Goal: Book appointment/travel/reservation

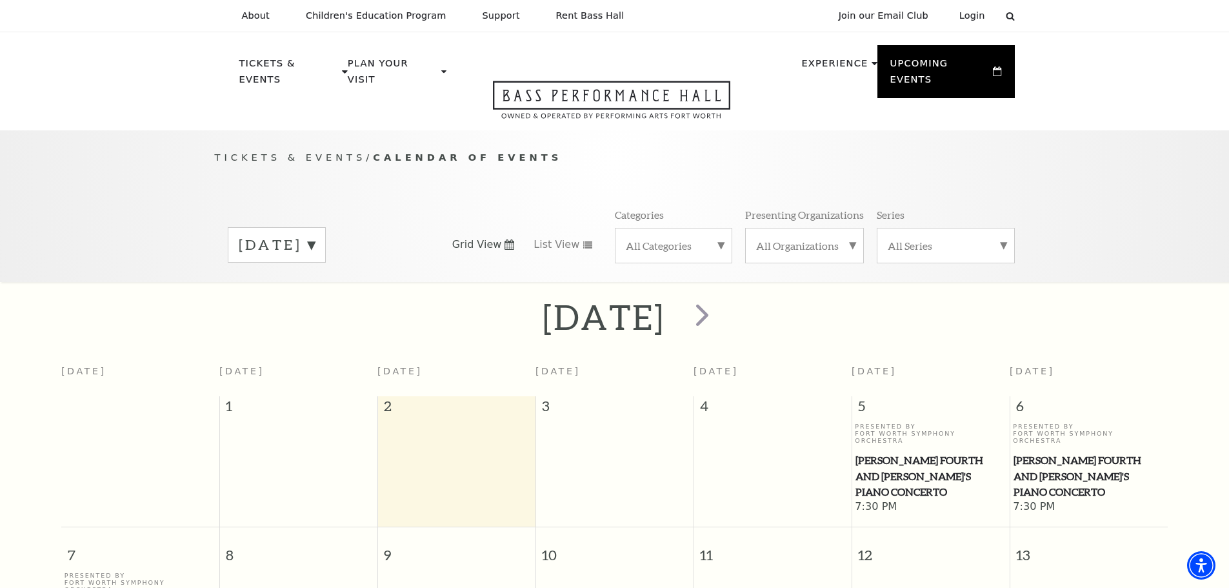
click at [315, 235] on label "[DATE]" at bounding box center [277, 245] width 76 height 20
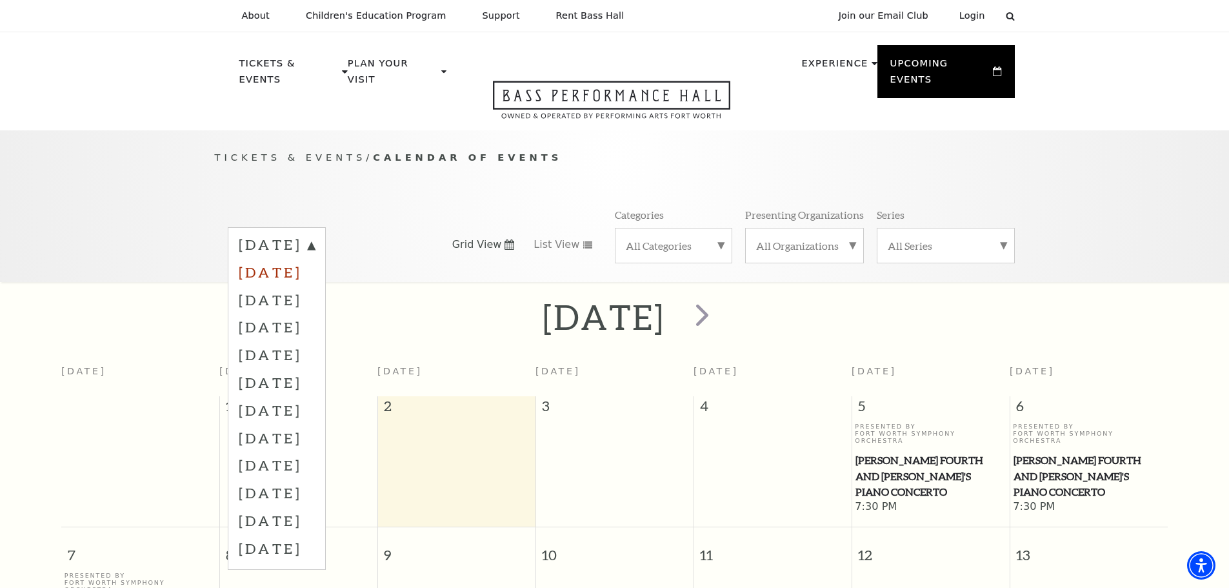
click at [301, 261] on label "[DATE]" at bounding box center [277, 272] width 76 height 28
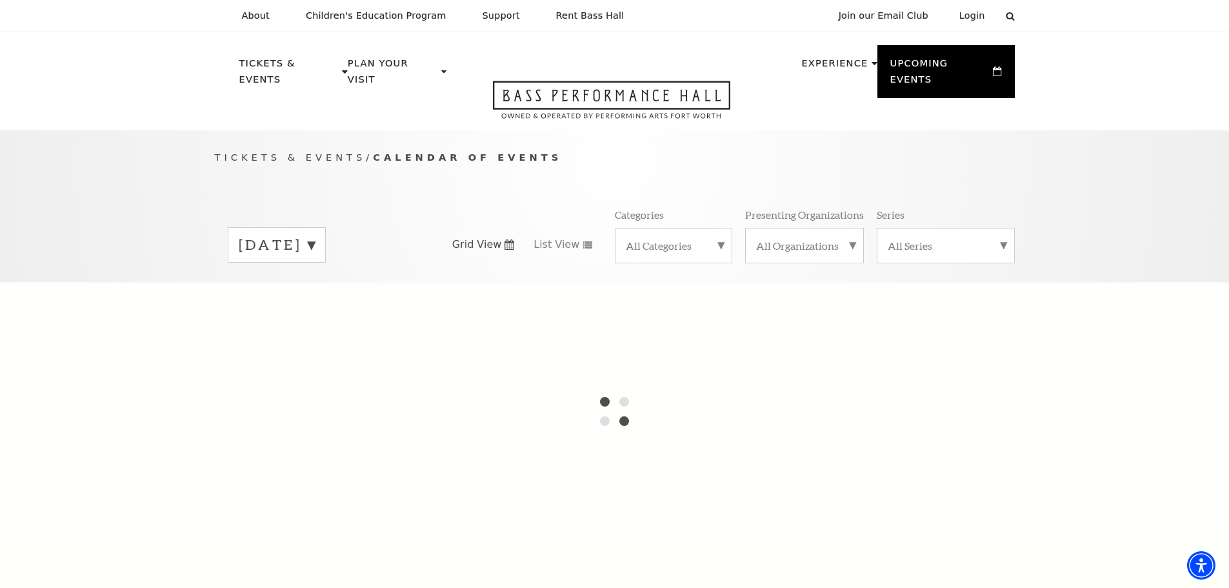
click at [292, 235] on label "[DATE]" at bounding box center [277, 245] width 76 height 20
click at [287, 258] on label "[DATE]" at bounding box center [277, 272] width 76 height 28
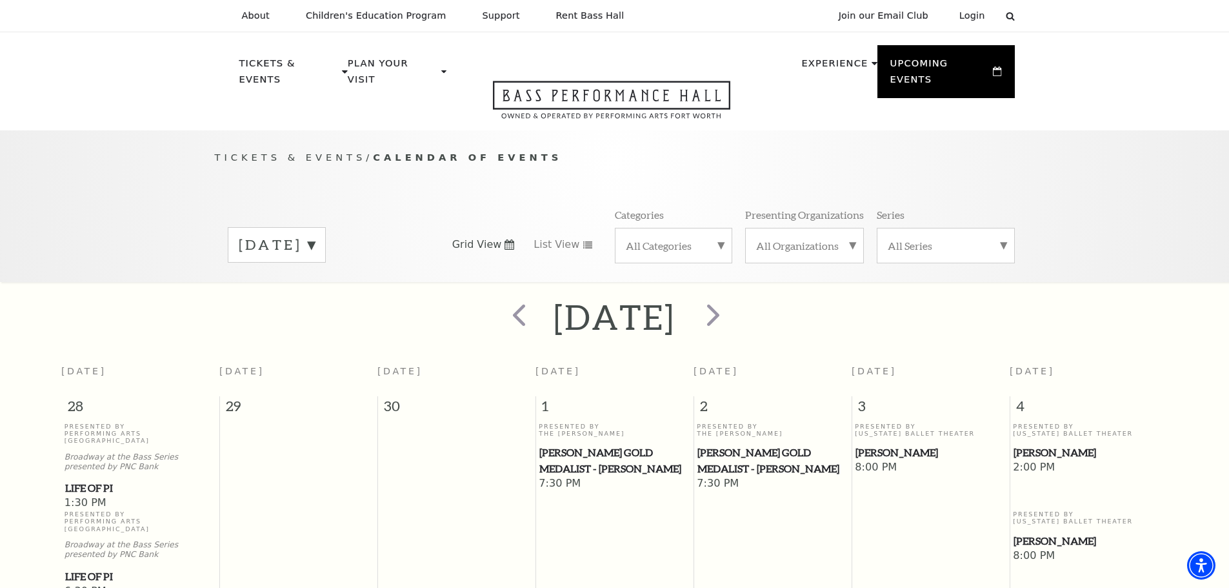
click at [315, 235] on label "[DATE]" at bounding box center [277, 245] width 76 height 20
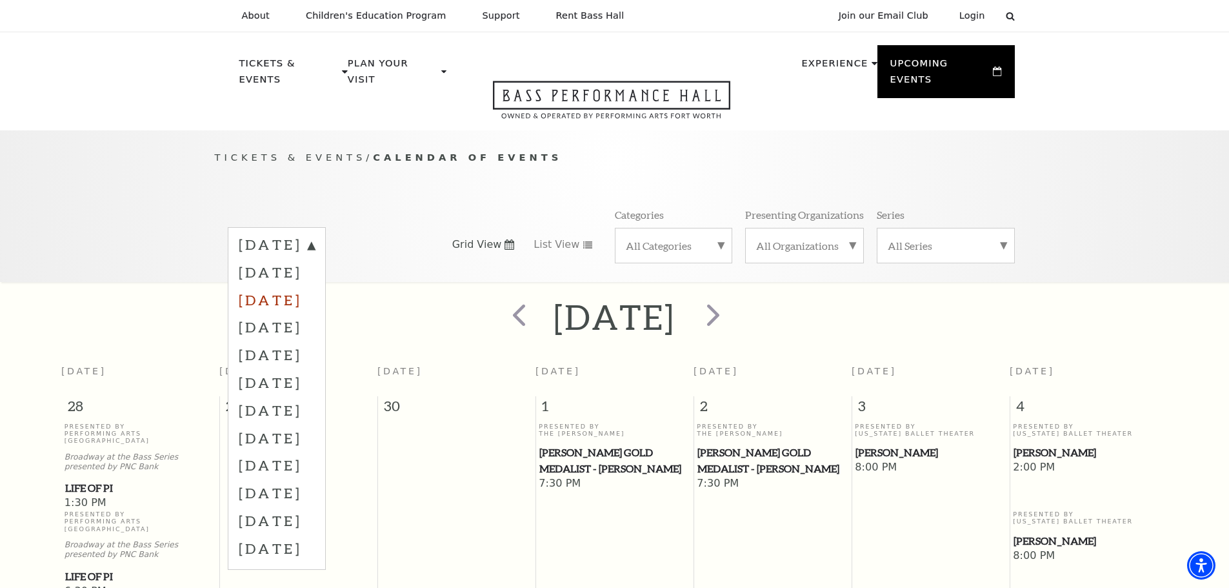
click at [315, 286] on label "[DATE]" at bounding box center [277, 300] width 76 height 28
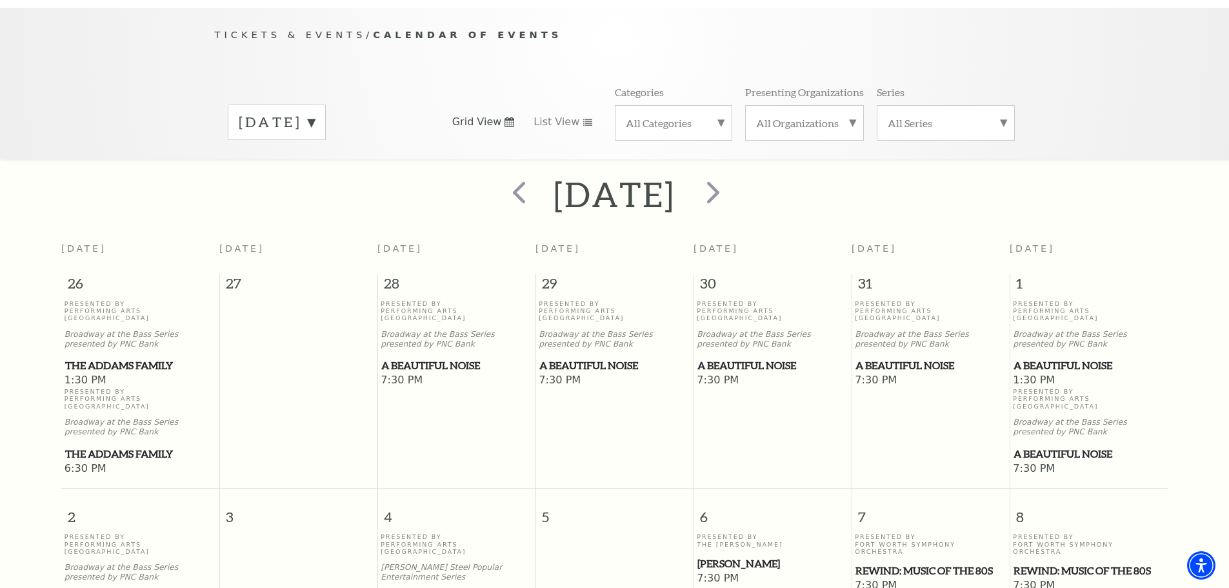
scroll to position [50, 0]
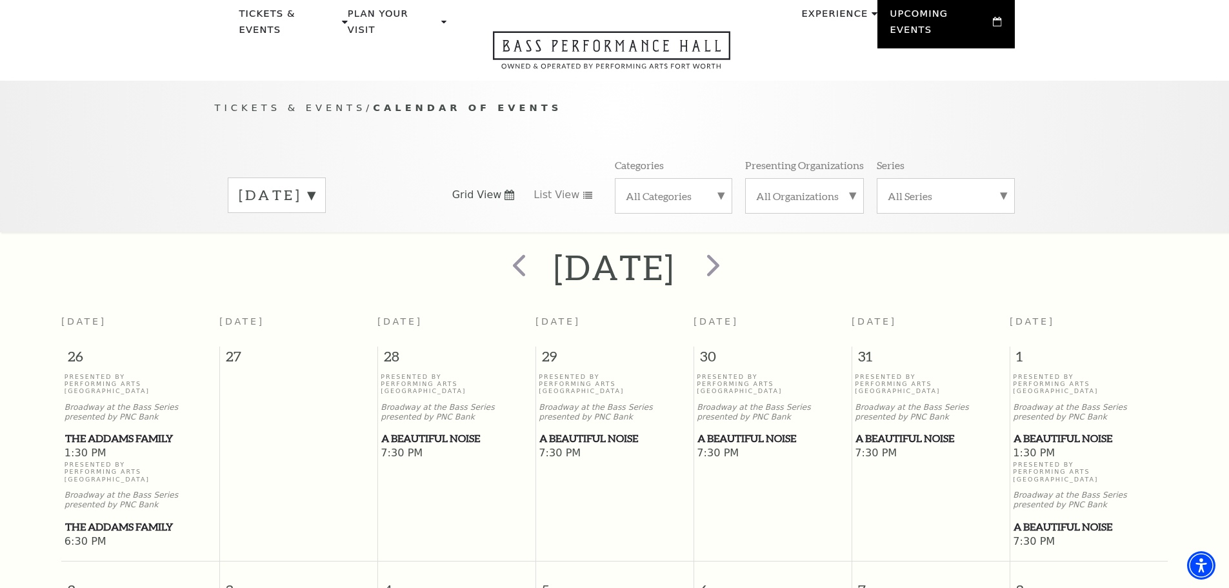
click at [315, 185] on label "[DATE]" at bounding box center [277, 195] width 76 height 20
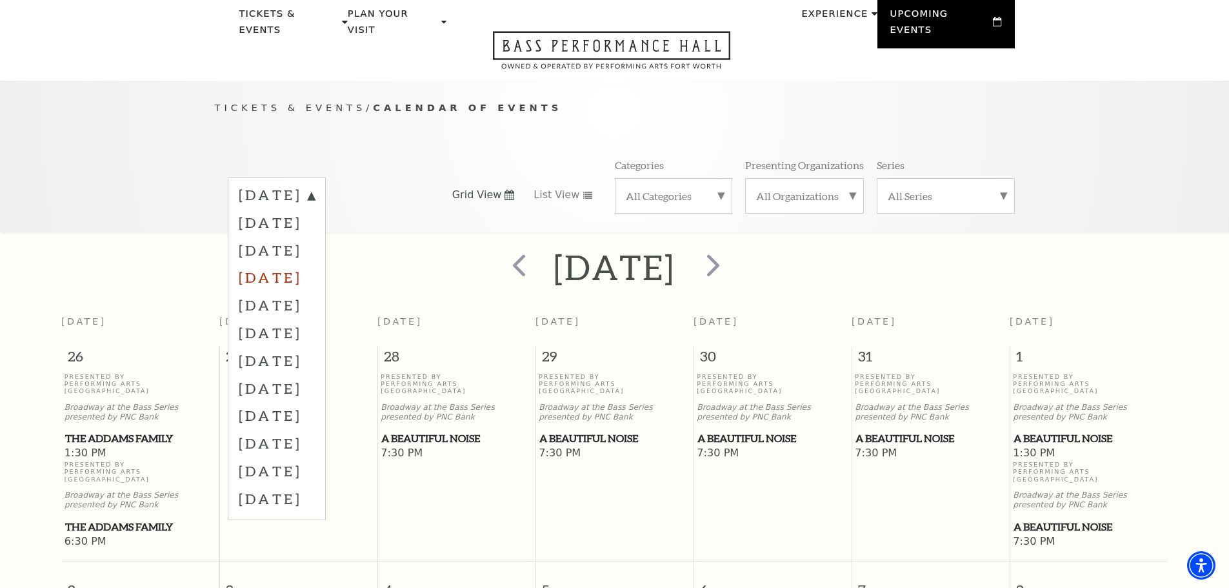
click at [311, 263] on label "[DATE]" at bounding box center [277, 277] width 76 height 28
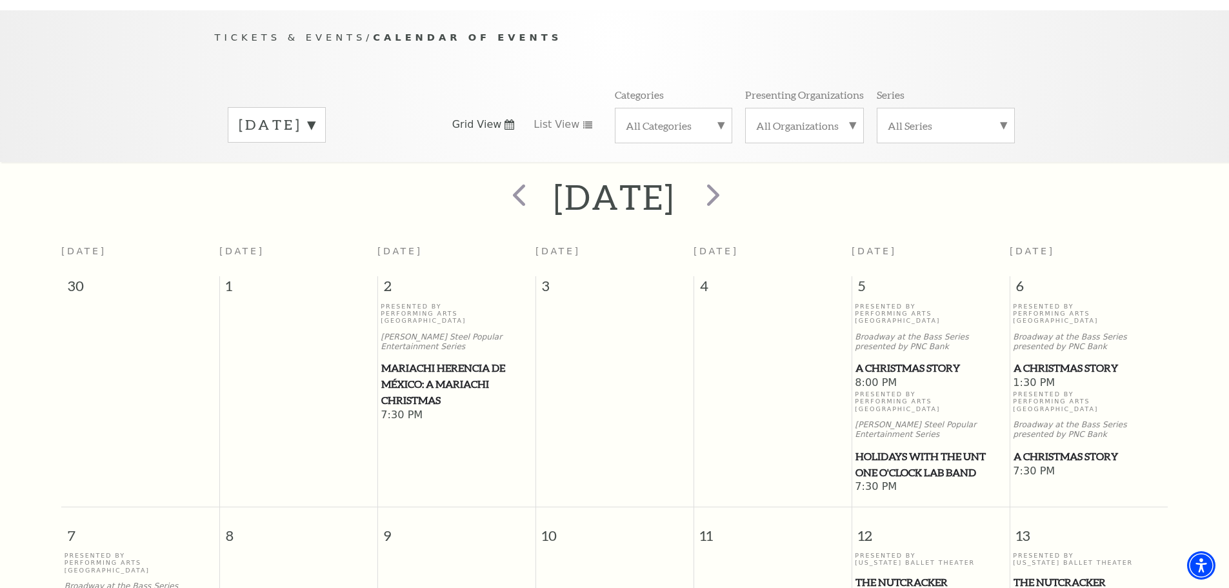
scroll to position [0, 0]
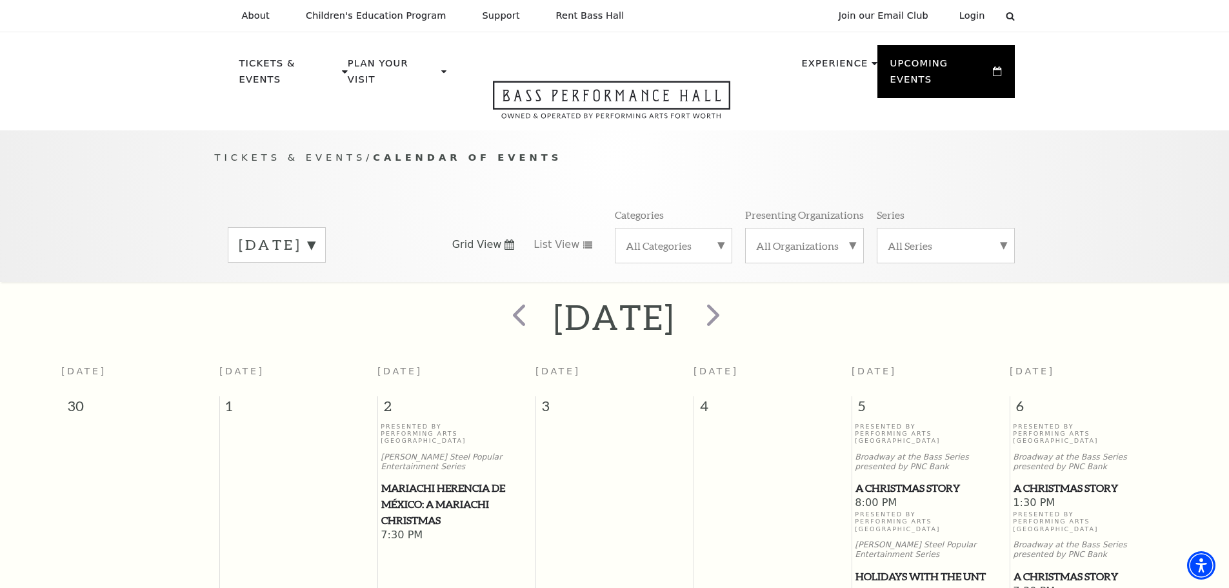
click at [311, 235] on label "[DATE]" at bounding box center [277, 245] width 76 height 20
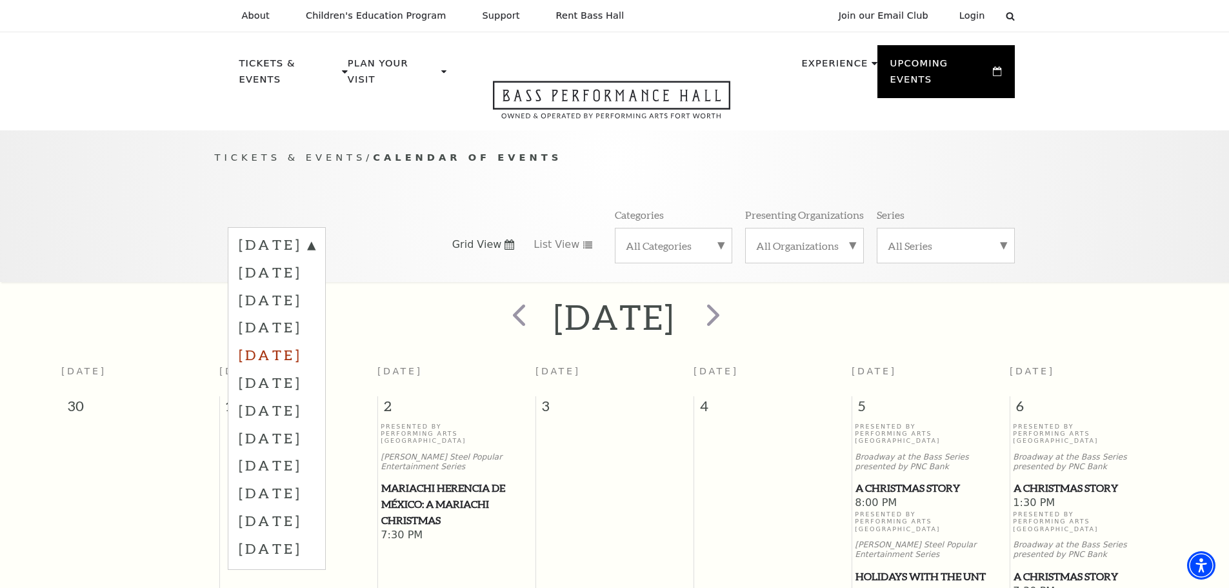
click at [292, 343] on label "[DATE]" at bounding box center [277, 355] width 76 height 28
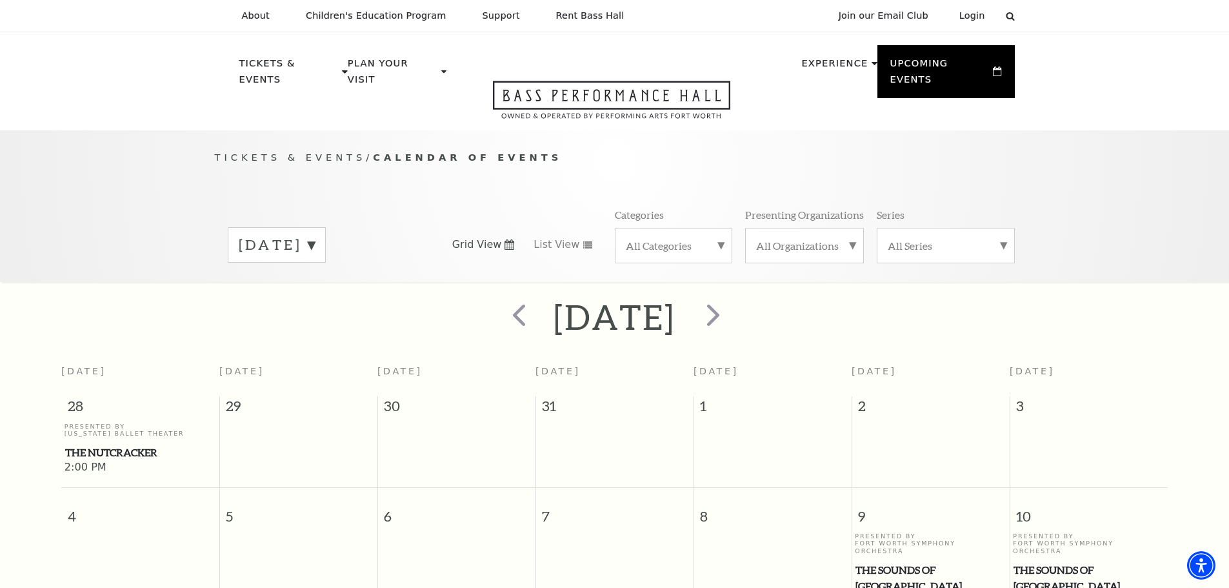
click at [315, 235] on label "[DATE]" at bounding box center [277, 245] width 76 height 20
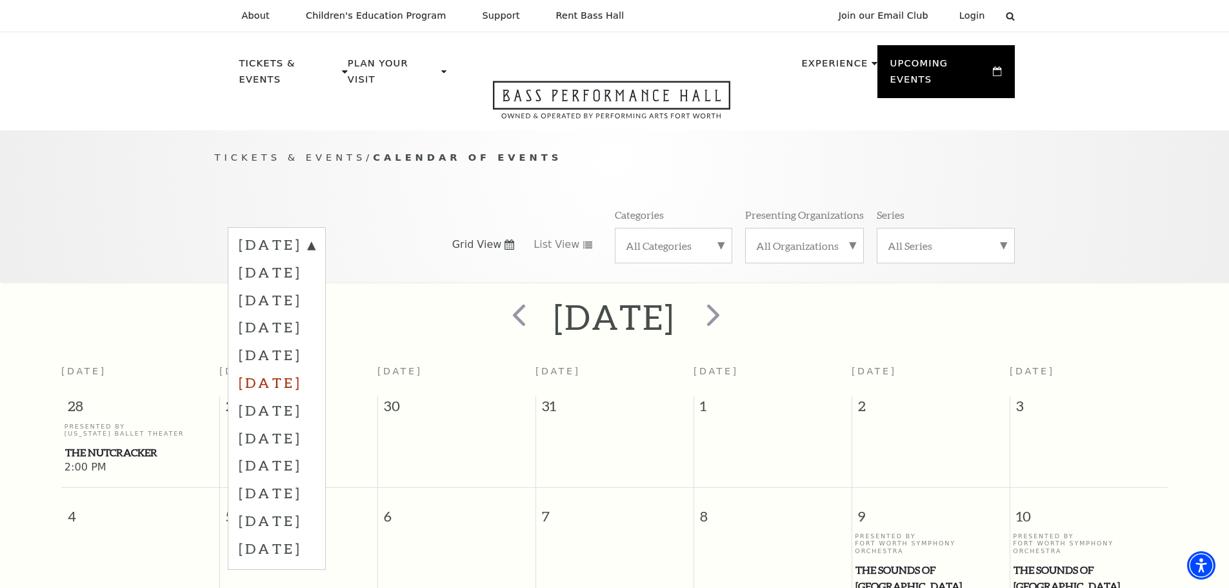
click at [315, 368] on label "[DATE]" at bounding box center [277, 382] width 76 height 28
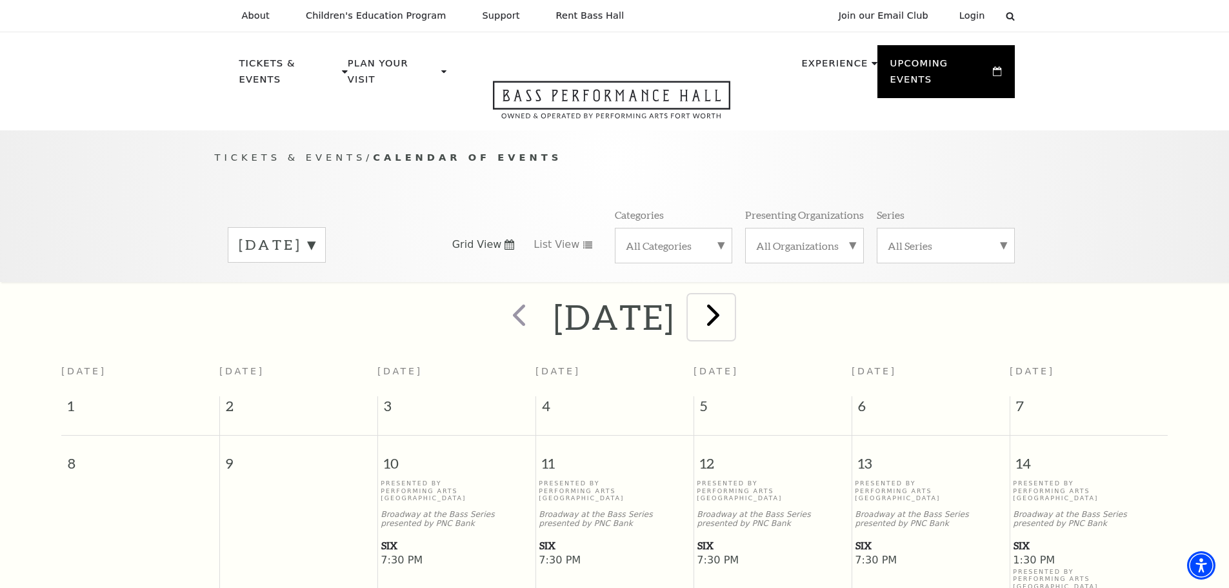
click at [732, 299] on span "next" at bounding box center [713, 314] width 37 height 37
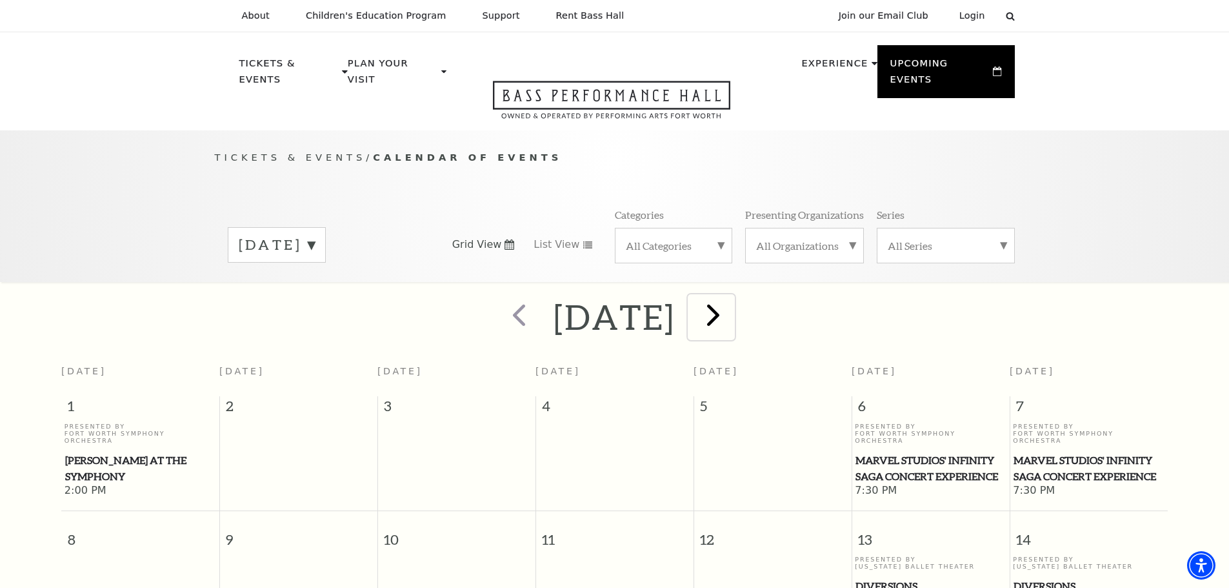
click at [732, 301] on span "next" at bounding box center [713, 314] width 37 height 37
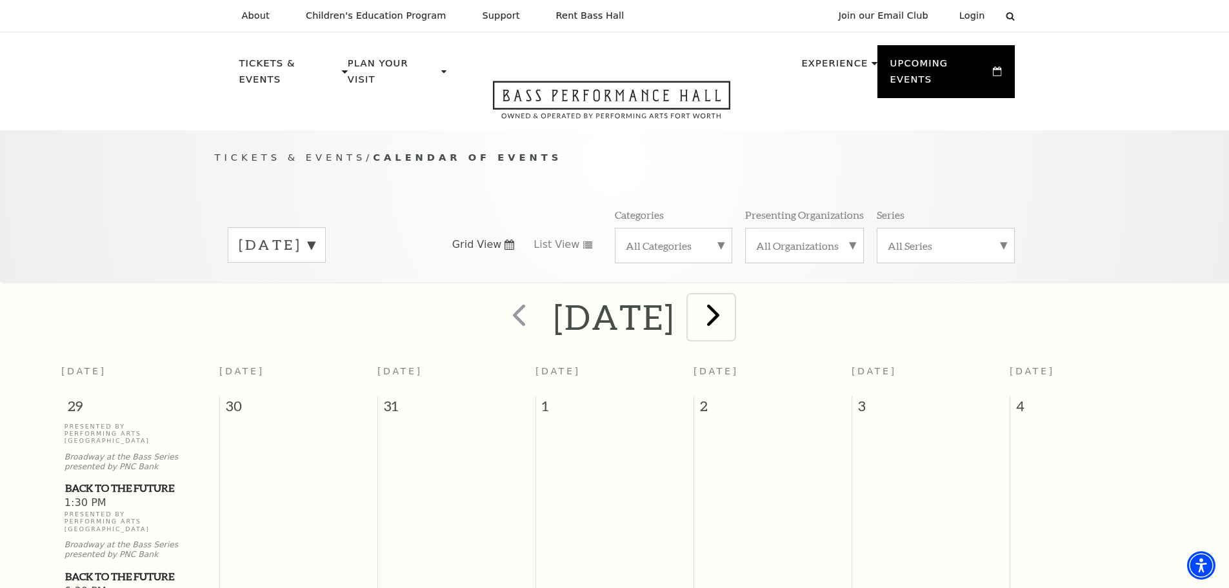
click at [732, 299] on span "next" at bounding box center [713, 314] width 37 height 37
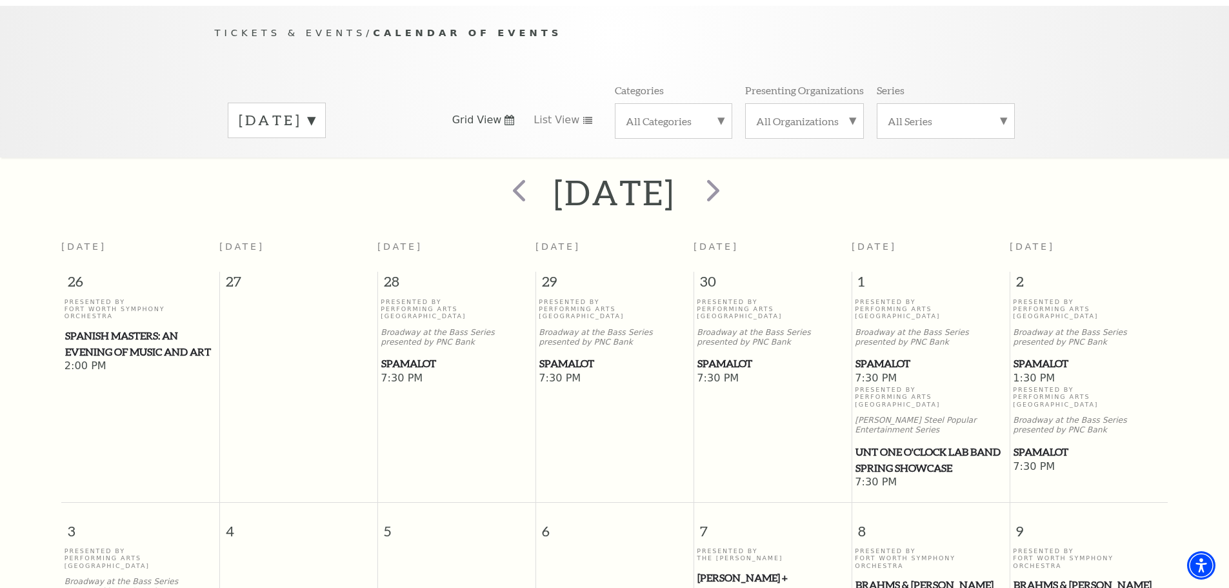
scroll to position [50, 0]
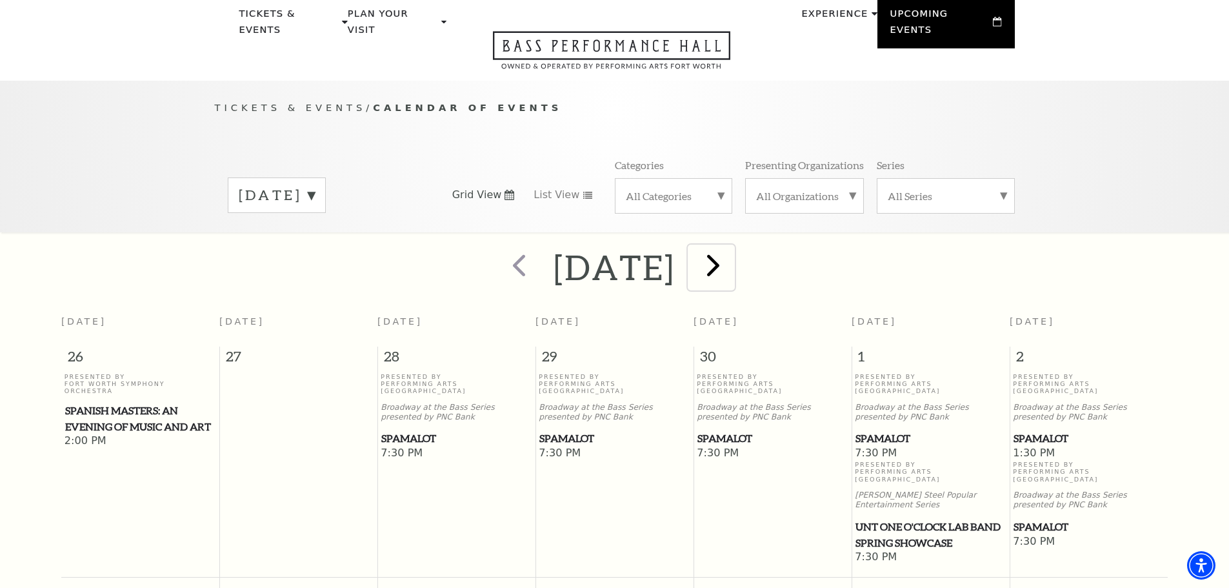
click at [732, 254] on span "next" at bounding box center [713, 264] width 37 height 37
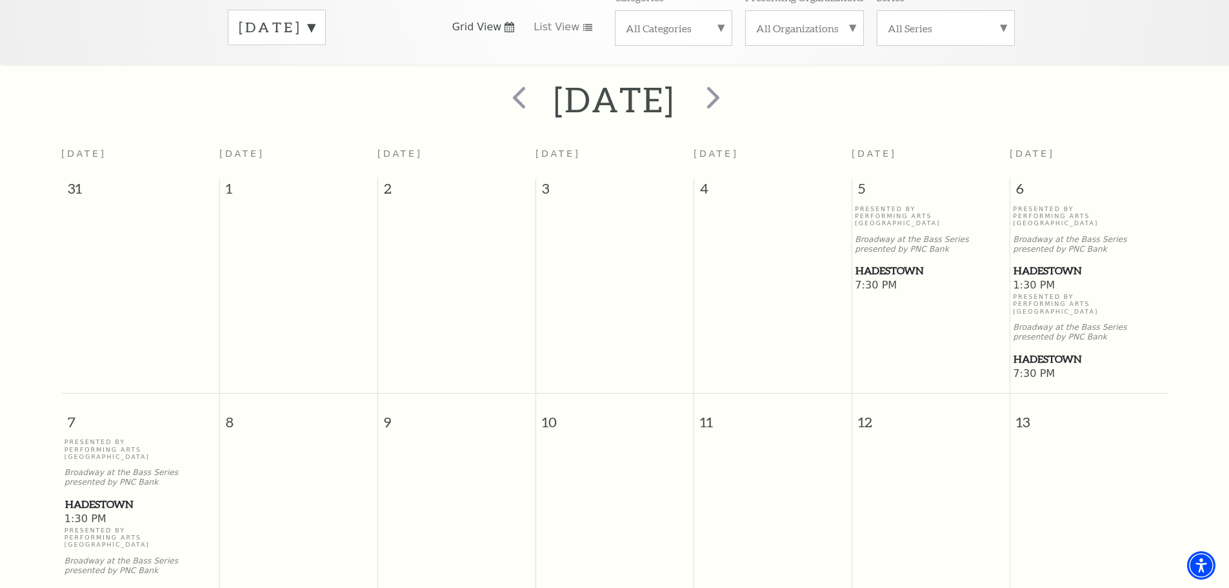
scroll to position [0, 0]
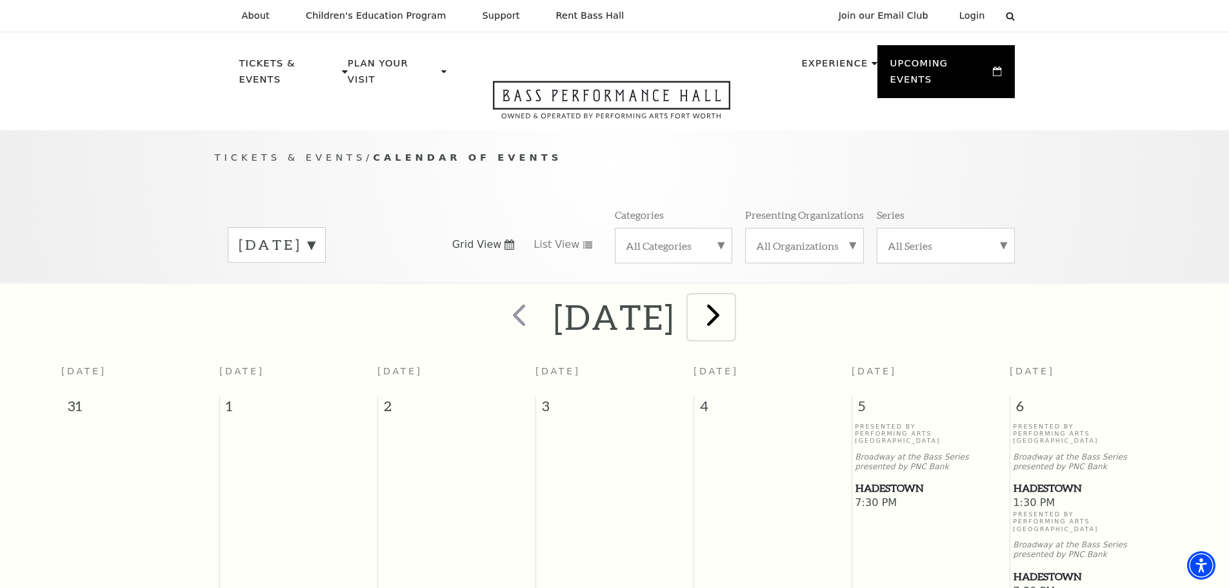
click at [732, 298] on span "next" at bounding box center [713, 314] width 37 height 37
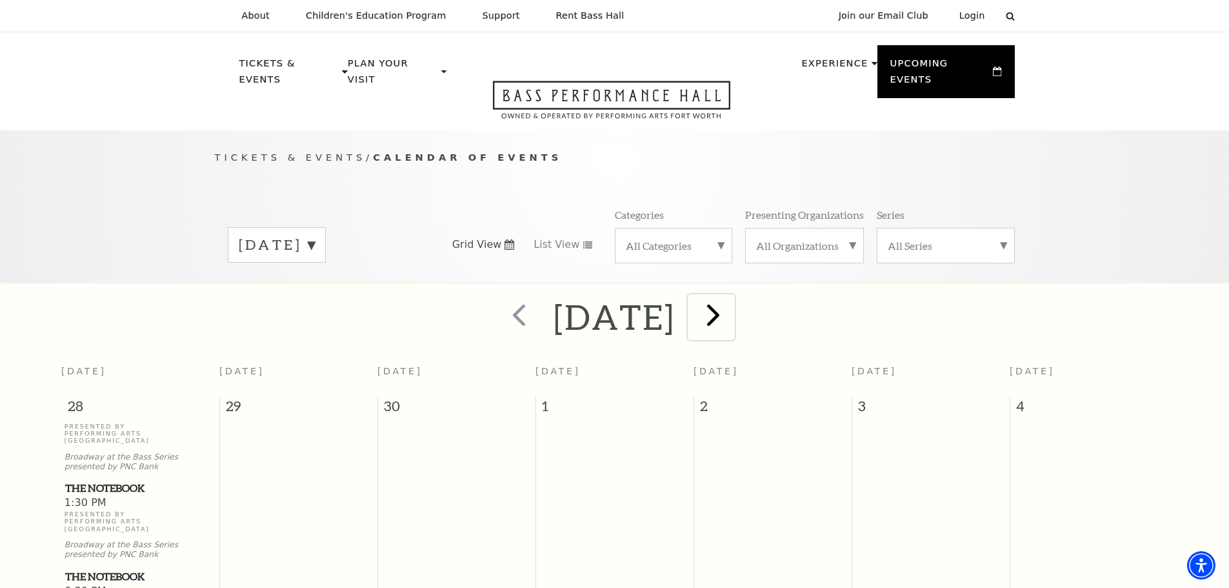
click at [732, 304] on span "next" at bounding box center [713, 314] width 37 height 37
